Goal: Navigation & Orientation: Find specific page/section

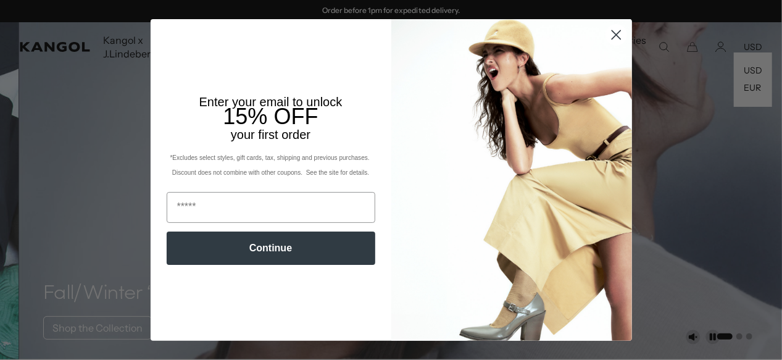
click at [609, 36] on circle "Close dialog" at bounding box center [615, 35] width 20 height 20
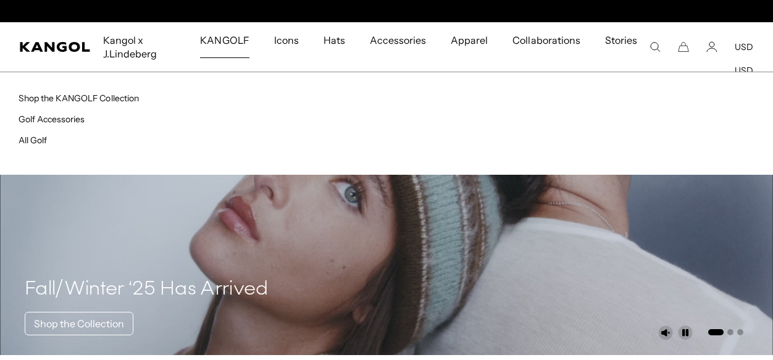
scroll to position [0, 254]
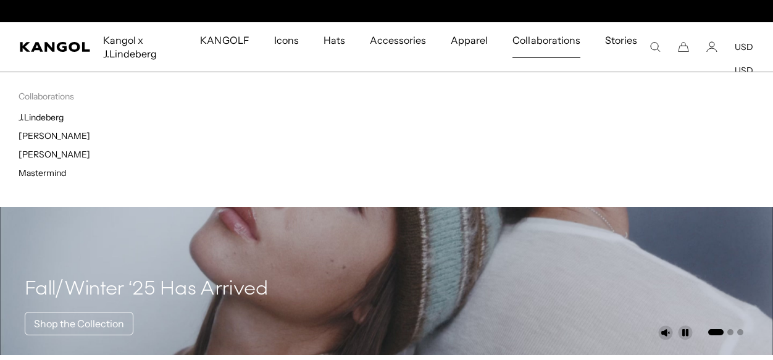
click at [546, 44] on span "Collaborations" at bounding box center [545, 40] width 67 height 36
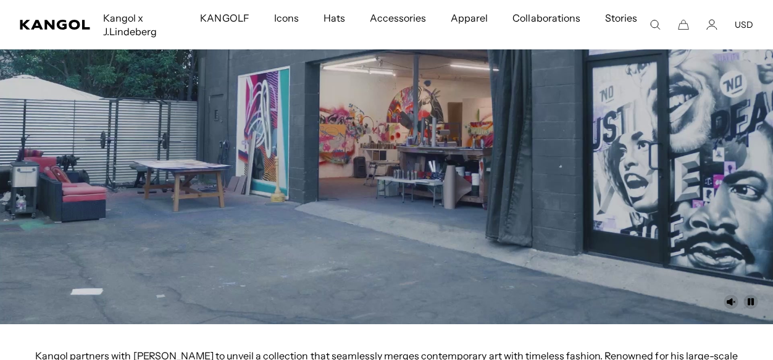
scroll to position [0, 254]
click at [414, 242] on video at bounding box center [386, 106] width 773 height 435
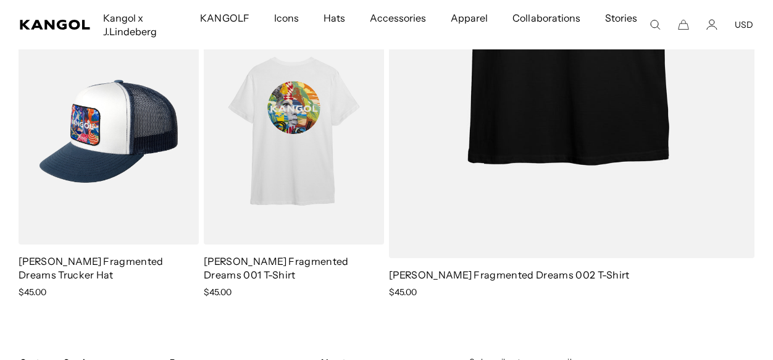
scroll to position [0, 0]
